Goal: Task Accomplishment & Management: Use online tool/utility

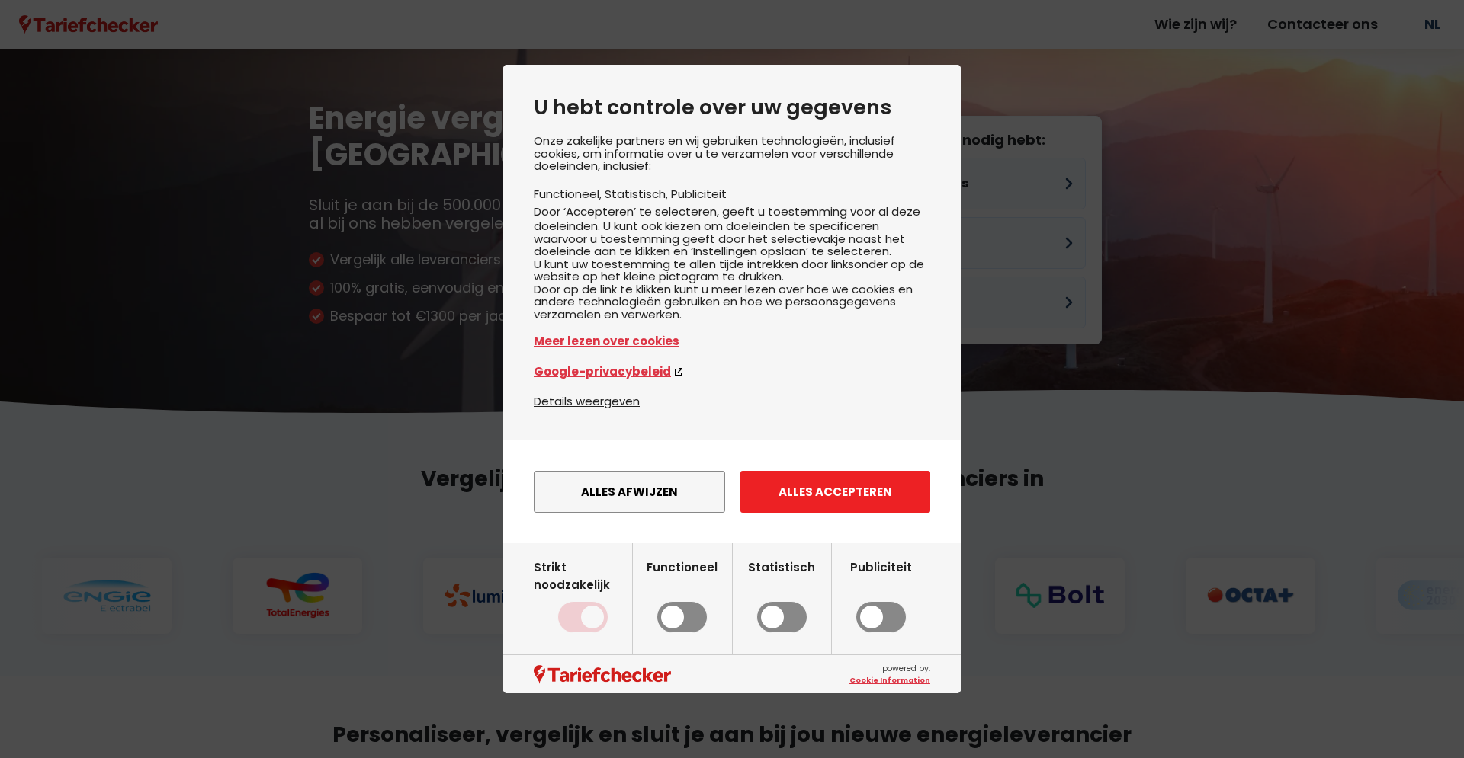
click at [861, 513] on button "Alles accepteren" at bounding box center [835, 492] width 190 height 42
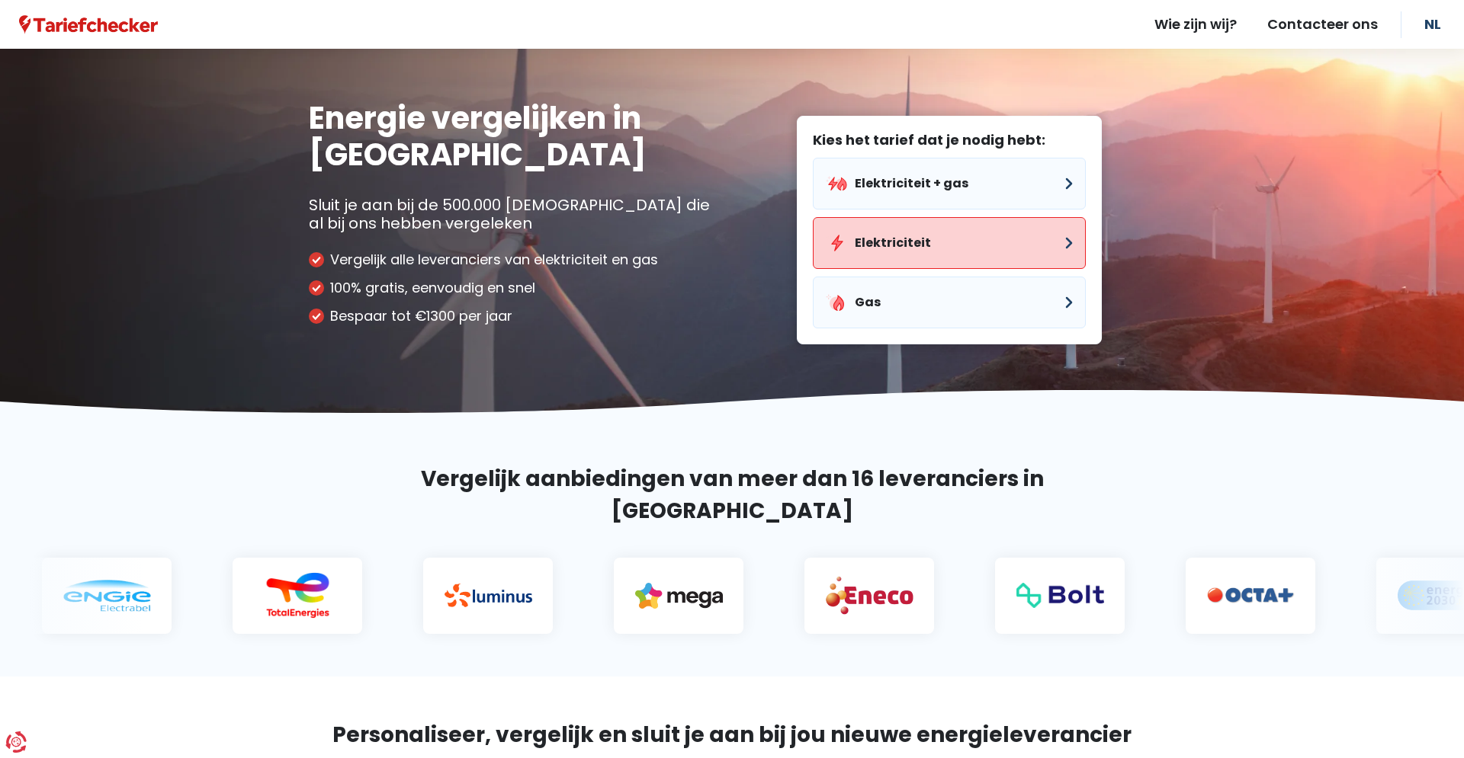
click at [911, 246] on button "Elektriciteit" at bounding box center [949, 243] width 273 height 52
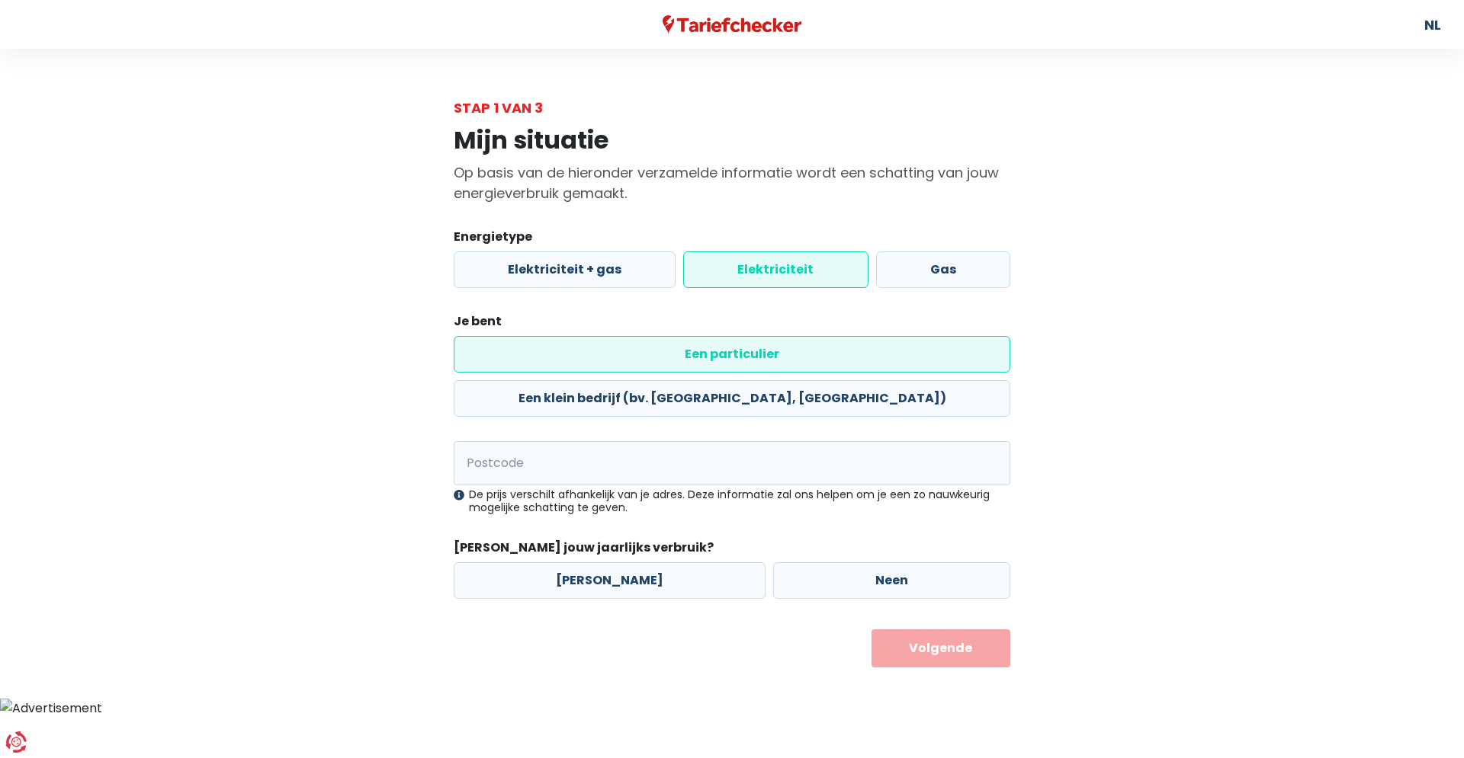
click at [771, 283] on label "Elektriciteit" at bounding box center [775, 270] width 184 height 37
click at [771, 283] on input "Elektriciteit" at bounding box center [775, 270] width 184 height 37
click at [556, 441] on input "Postcode" at bounding box center [732, 463] width 556 height 44
type input "8550"
click at [925, 563] on label "Neen" at bounding box center [891, 581] width 237 height 37
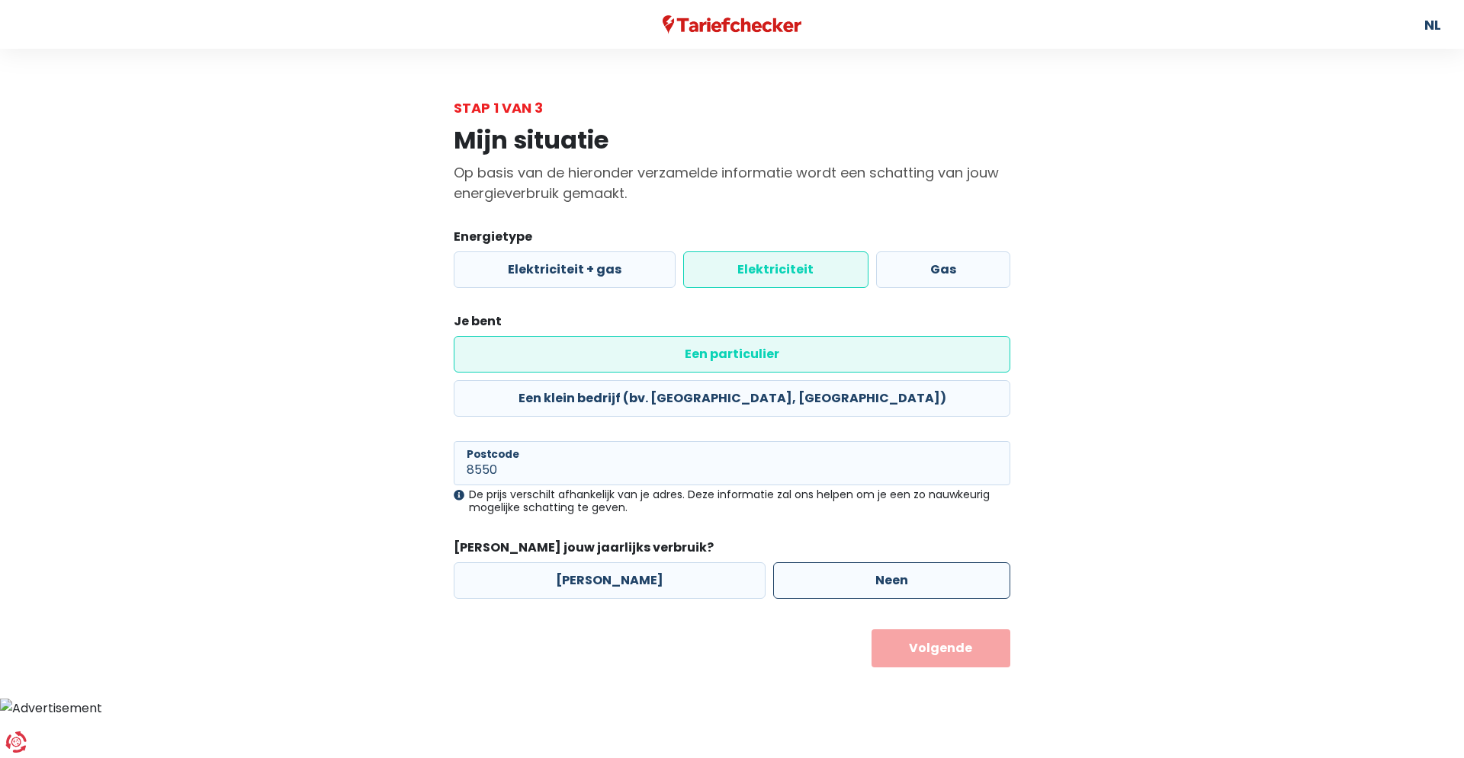
click at [925, 563] on input "Neen" at bounding box center [891, 581] width 237 height 37
radio input "true"
